Goal: Task Accomplishment & Management: Use online tool/utility

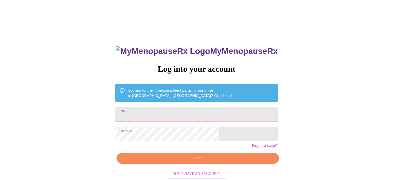
click at [171, 114] on input "Email" at bounding box center [196, 114] width 162 height 14
type input "[EMAIL_ADDRESS][DOMAIN_NAME]"
click at [196, 161] on span "Login" at bounding box center [197, 158] width 150 height 6
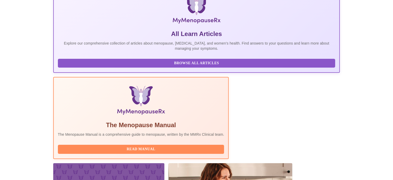
scroll to position [103, 0]
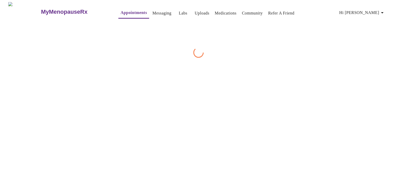
click at [308, 58] on div "MyMenopauseRx Appointments Messaging Labs Uploads Medications Community Refer a…" at bounding box center [198, 30] width 393 height 56
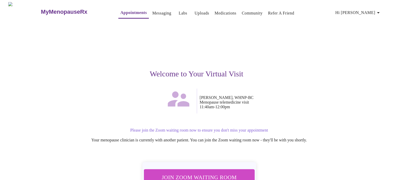
click at [206, 172] on span "Join Zoom Waiting Room" at bounding box center [199, 177] width 100 height 10
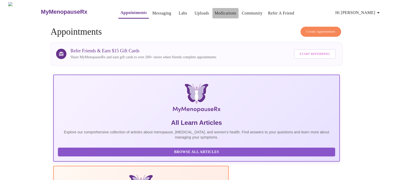
click at [215, 12] on link "Medications" at bounding box center [225, 13] width 22 height 7
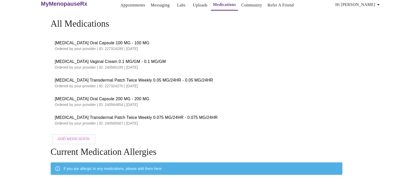
scroll to position [9, 0]
